Goal: Task Accomplishment & Management: Manage account settings

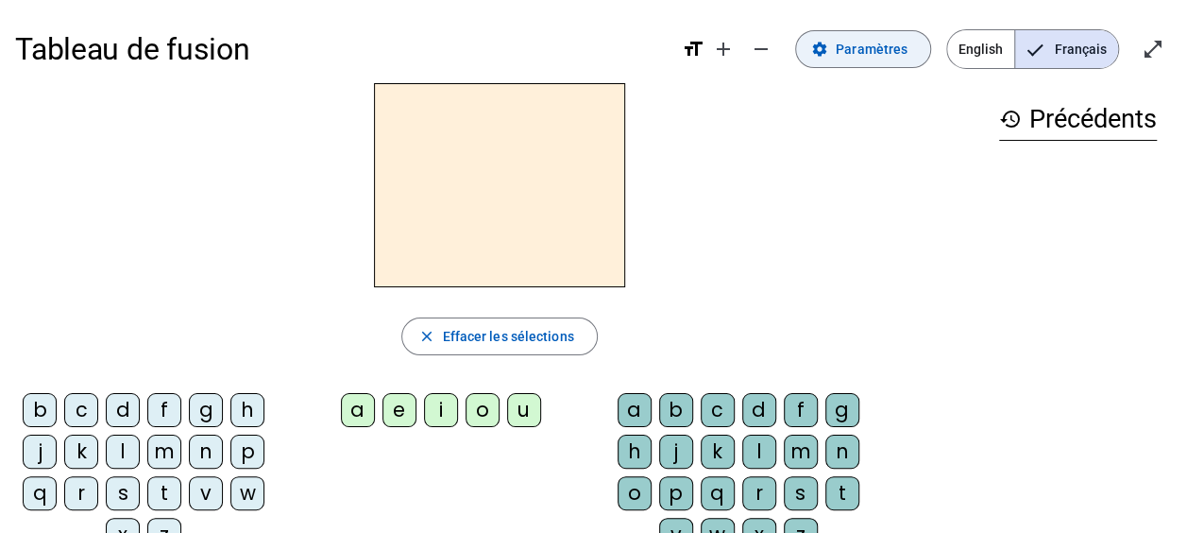
click at [880, 50] on span "Paramètres" at bounding box center [872, 49] width 72 height 23
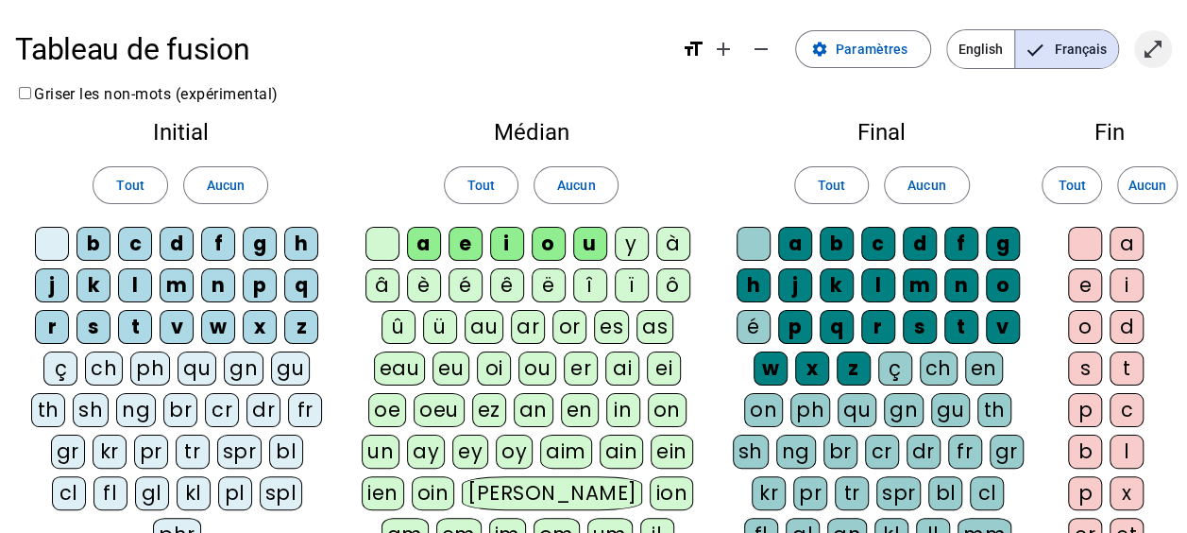
click at [1164, 42] on span "Entrer en plein écran" at bounding box center [1152, 48] width 45 height 45
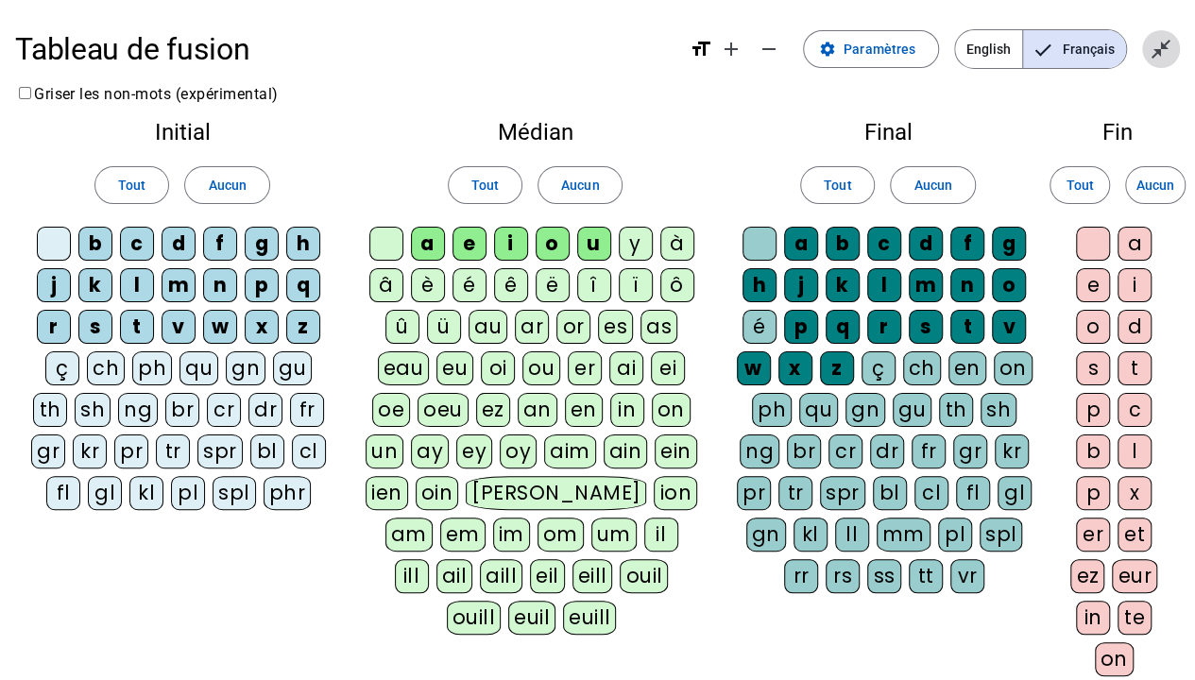
click at [1157, 53] on mat-icon "close_fullscreen" at bounding box center [1160, 49] width 23 height 23
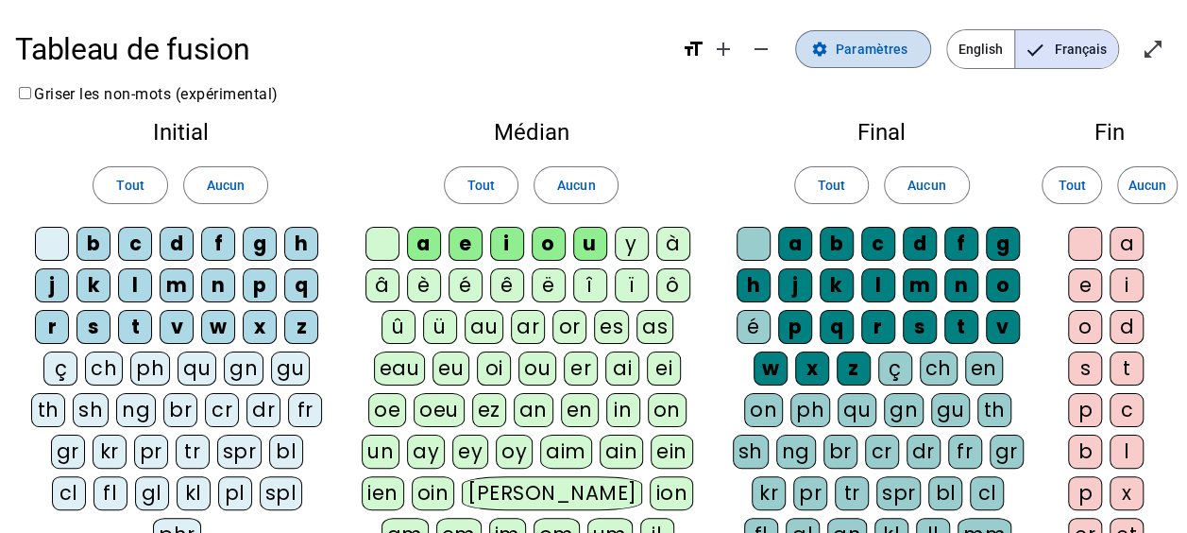
click at [845, 58] on span "Paramètres" at bounding box center [872, 49] width 72 height 23
click at [835, 60] on span at bounding box center [863, 48] width 134 height 45
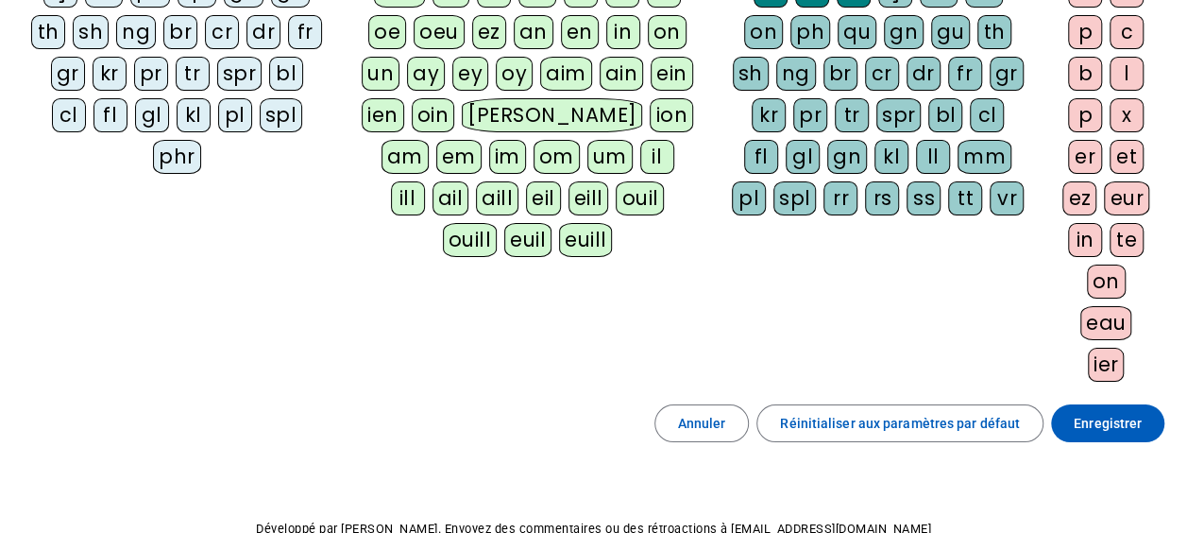
scroll to position [476, 0]
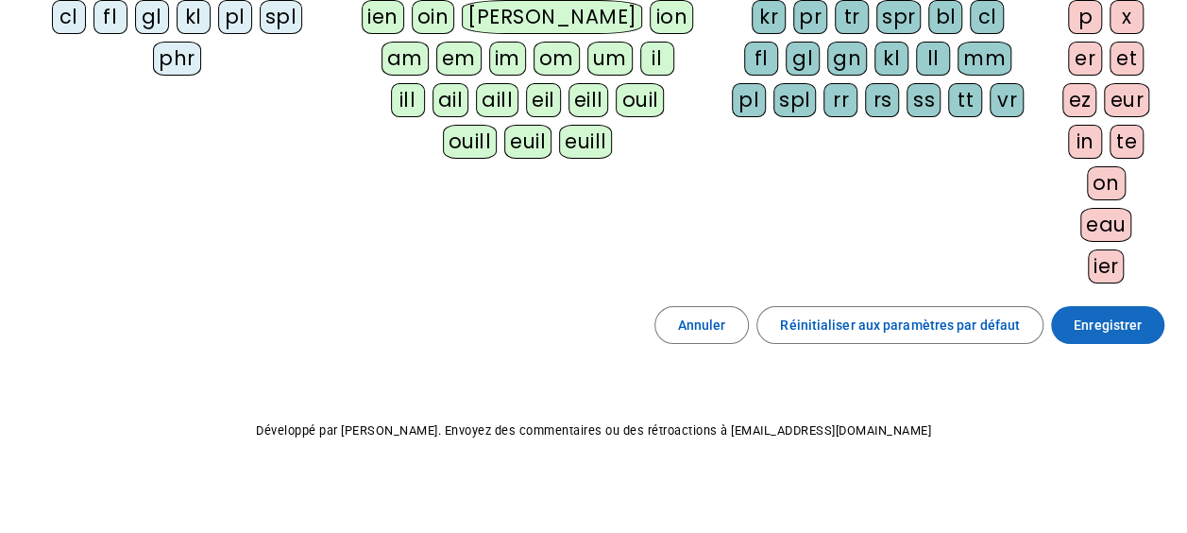
click at [1102, 314] on span "Enregistrer" at bounding box center [1108, 325] width 68 height 23
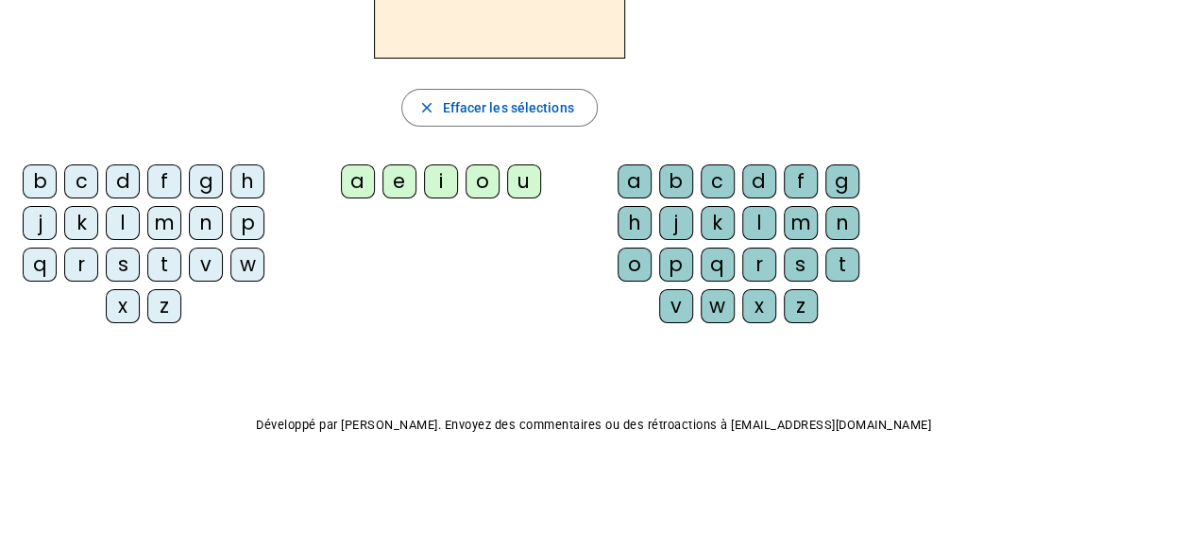
scroll to position [40, 0]
